Goal: Check status: Check status

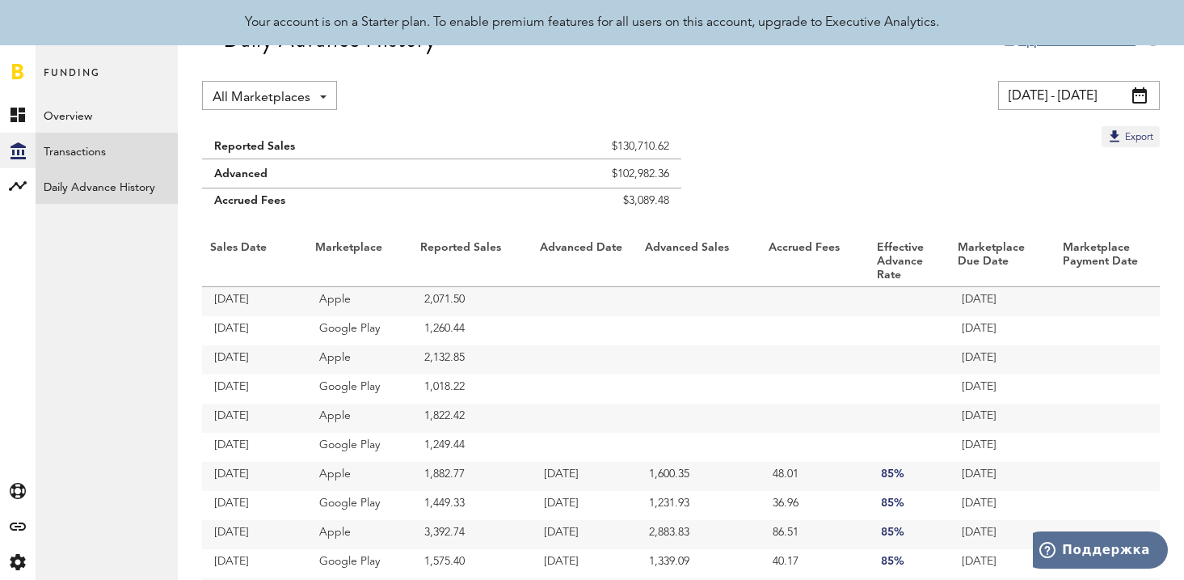
click at [70, 149] on link "Transactions" at bounding box center [107, 151] width 142 height 36
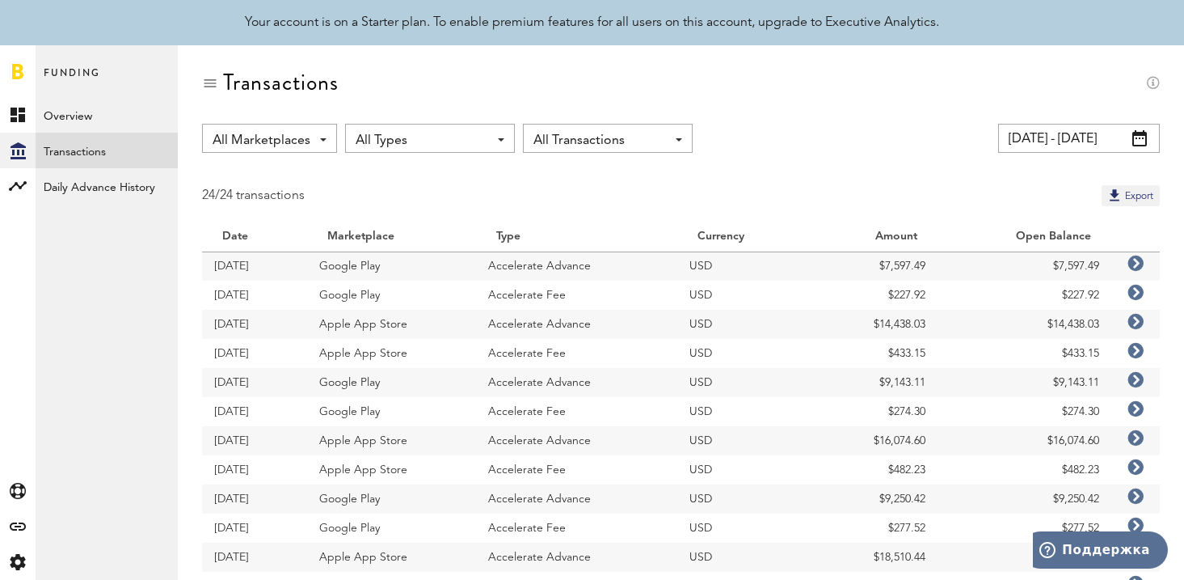
click at [1139, 139] on span at bounding box center [1140, 138] width 15 height 16
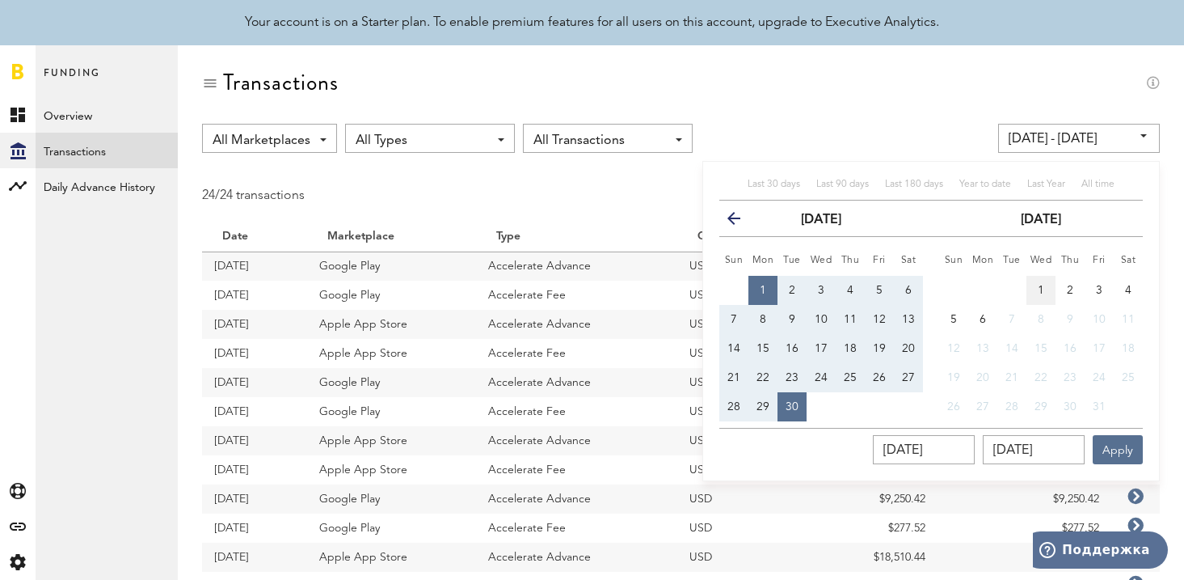
click at [1046, 285] on button "1" at bounding box center [1041, 290] width 29 height 29
type input "[DATE] - [DATE]"
type input "[DATE]"
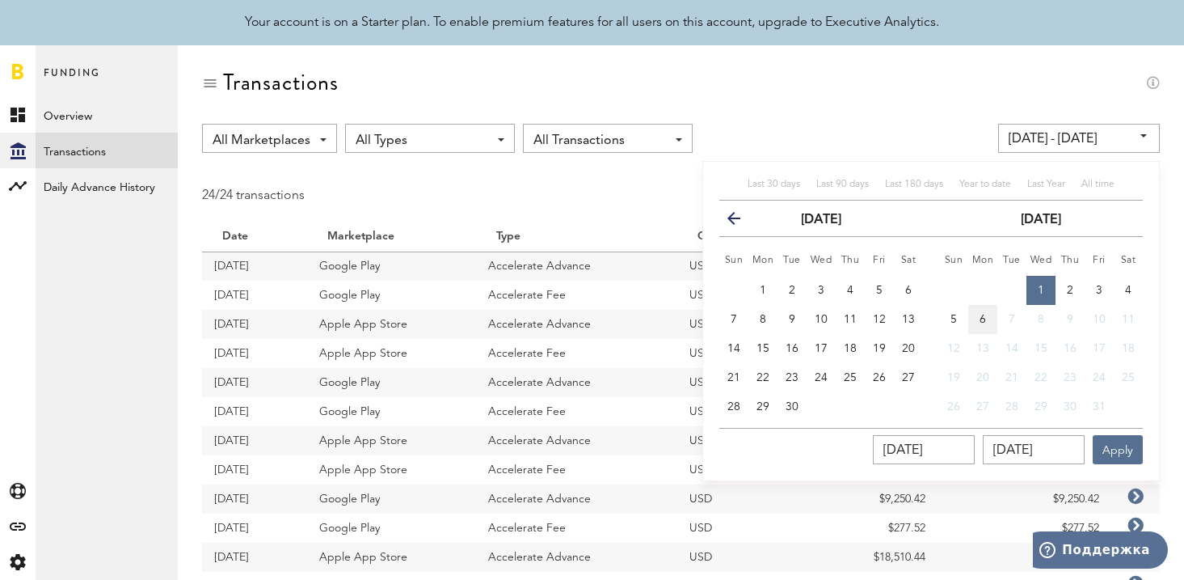
click at [981, 316] on span "6" at bounding box center [983, 319] width 6 height 11
type input "[DATE] - [DATE]"
type input "[DATE]"
click at [1133, 445] on button "Apply" at bounding box center [1118, 449] width 50 height 29
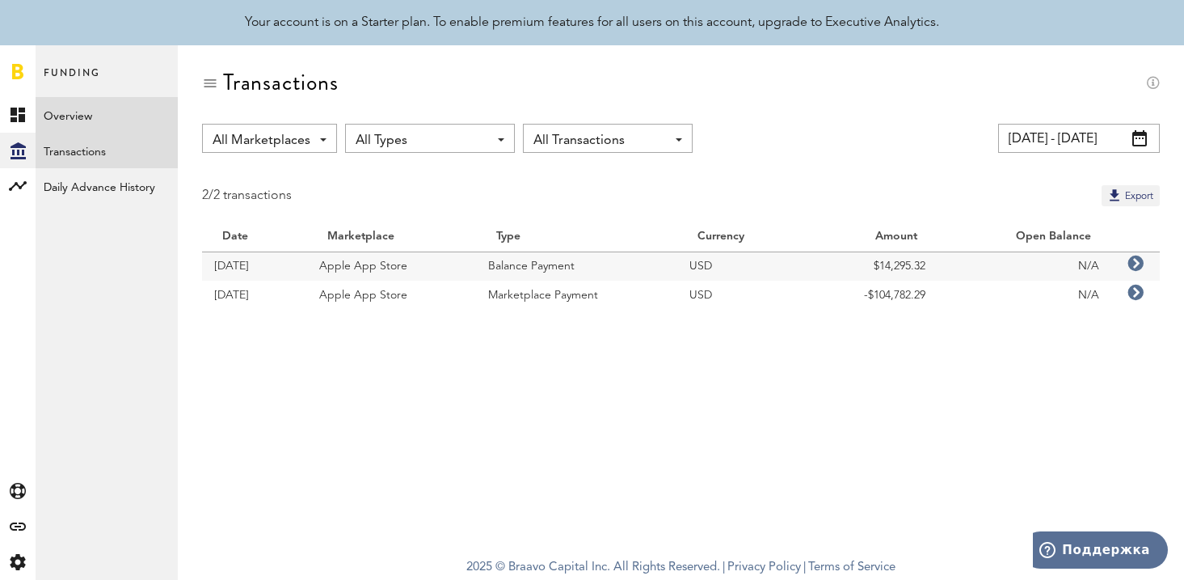
click at [73, 115] on link "Overview" at bounding box center [107, 115] width 142 height 36
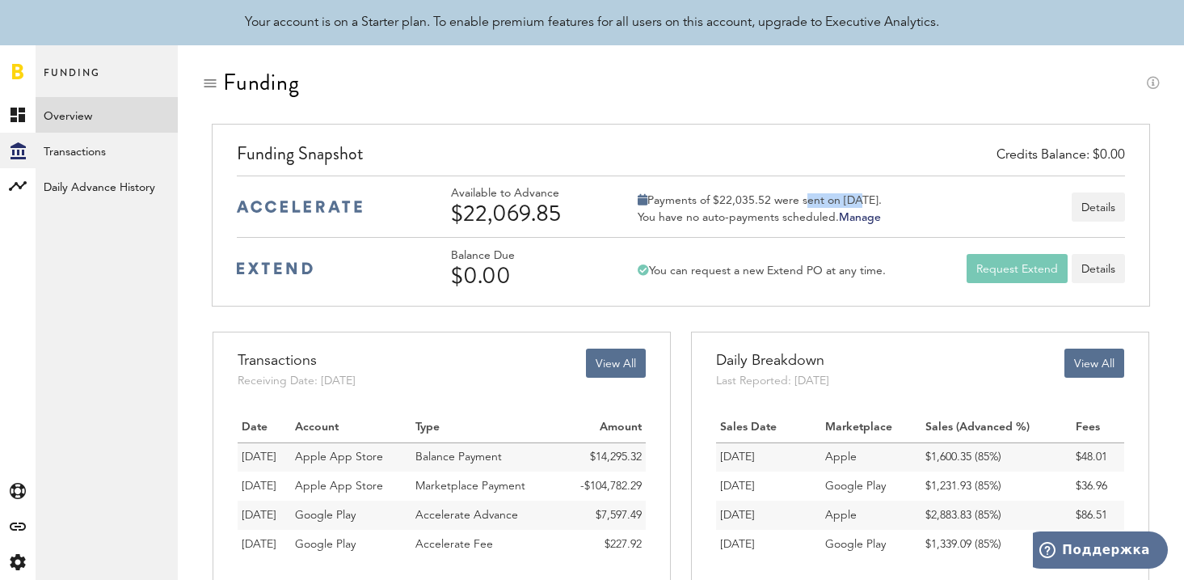
drag, startPoint x: 803, startPoint y: 199, endPoint x: 858, endPoint y: 196, distance: 55.0
click at [858, 196] on div "Payments of $22,035.52 were sent on [DATE]." at bounding box center [760, 200] width 244 height 15
drag, startPoint x: 736, startPoint y: 200, endPoint x: 935, endPoint y: 199, distance: 198.9
click at [935, 199] on div "Available to Advance $22,069.85 Payments of $22,035.52 were sent on [DATE]. You…" at bounding box center [788, 207] width 674 height 40
click at [54, 113] on link "Overview" at bounding box center [107, 115] width 142 height 36
